Goal: Information Seeking & Learning: Understand process/instructions

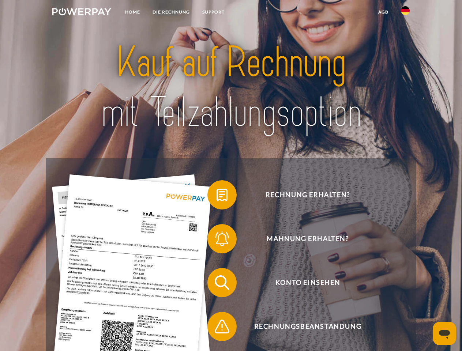
click at [82, 13] on img at bounding box center [81, 11] width 59 height 7
click at [405, 13] on img at bounding box center [405, 10] width 9 height 9
click at [383, 12] on link "agb" at bounding box center [383, 11] width 23 height 13
click at [216, 196] on span at bounding box center [211, 195] width 37 height 37
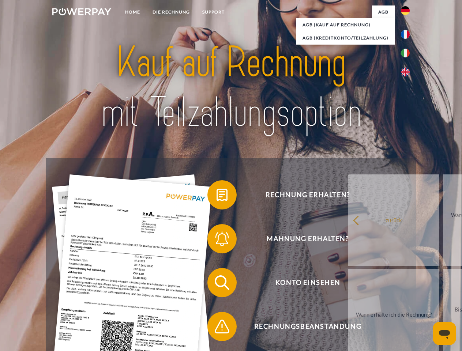
click at [216, 240] on span at bounding box center [211, 238] width 37 height 37
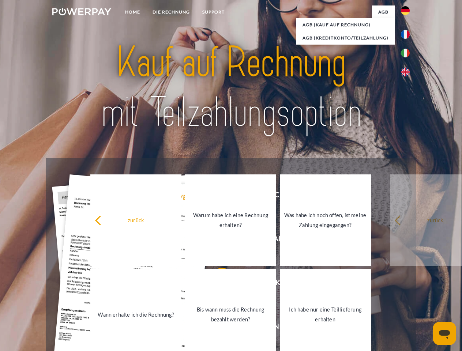
click at [216, 284] on link "Bis wann muss die Rechnung bezahlt werden?" at bounding box center [230, 314] width 91 height 91
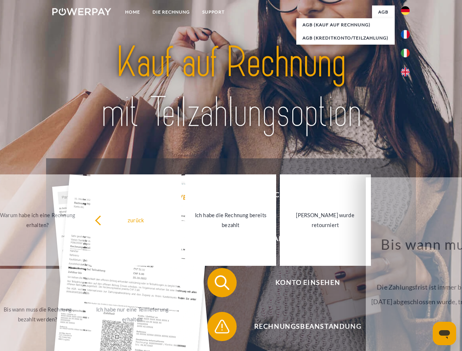
click at [216, 328] on span at bounding box center [211, 326] width 37 height 37
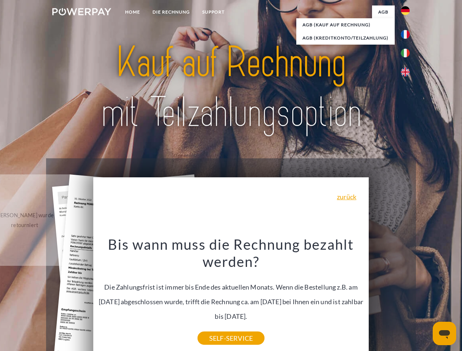
click at [444, 333] on icon "Messaging-Fenster öffnen" at bounding box center [444, 334] width 11 height 9
